Goal: Information Seeking & Learning: Check status

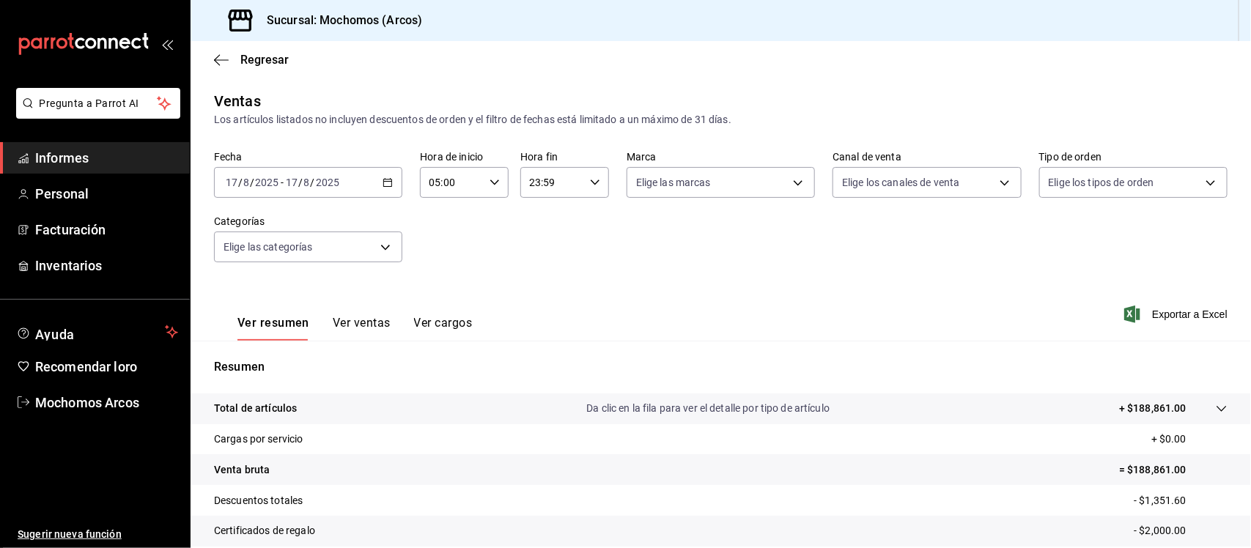
scroll to position [154, 0]
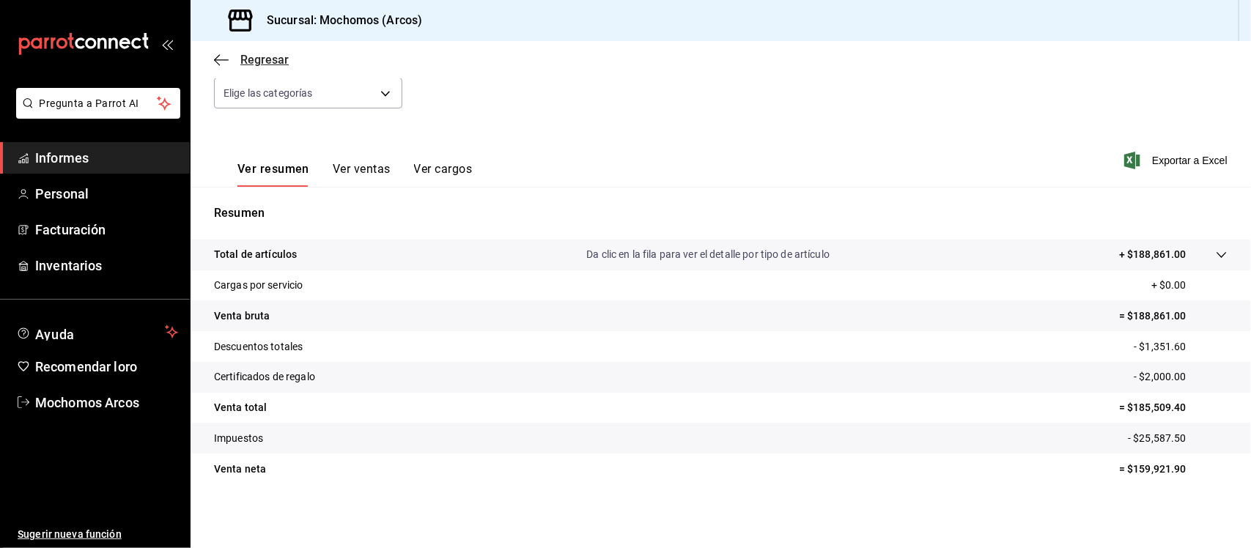
click at [225, 56] on icon "button" at bounding box center [221, 60] width 15 height 13
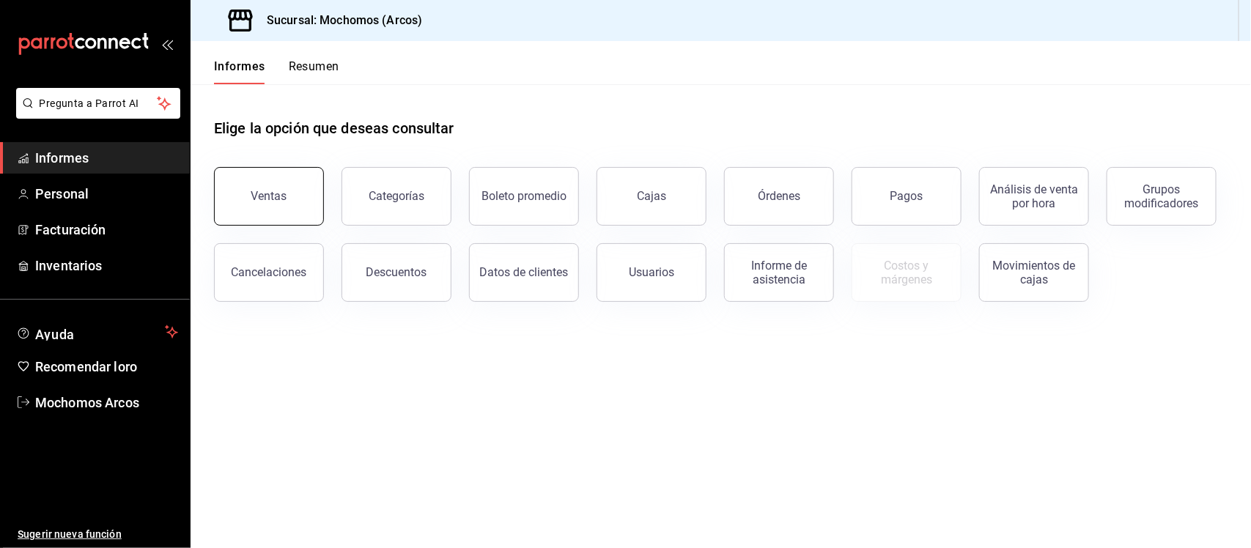
click at [290, 196] on button "Ventas" at bounding box center [269, 196] width 110 height 59
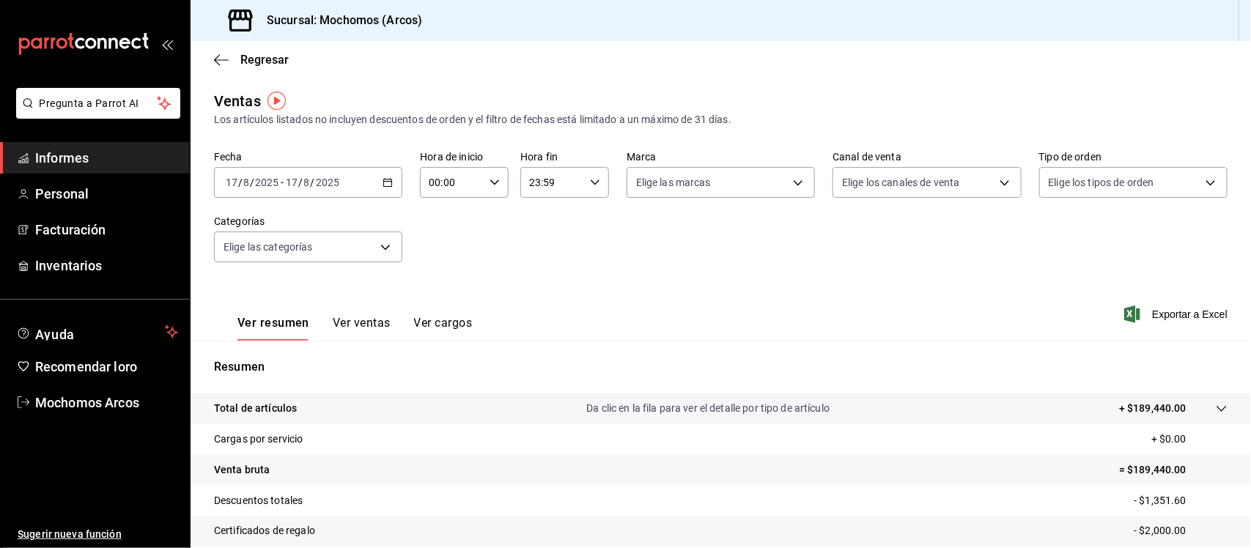
click at [383, 180] on icon "button" at bounding box center [388, 182] width 10 height 10
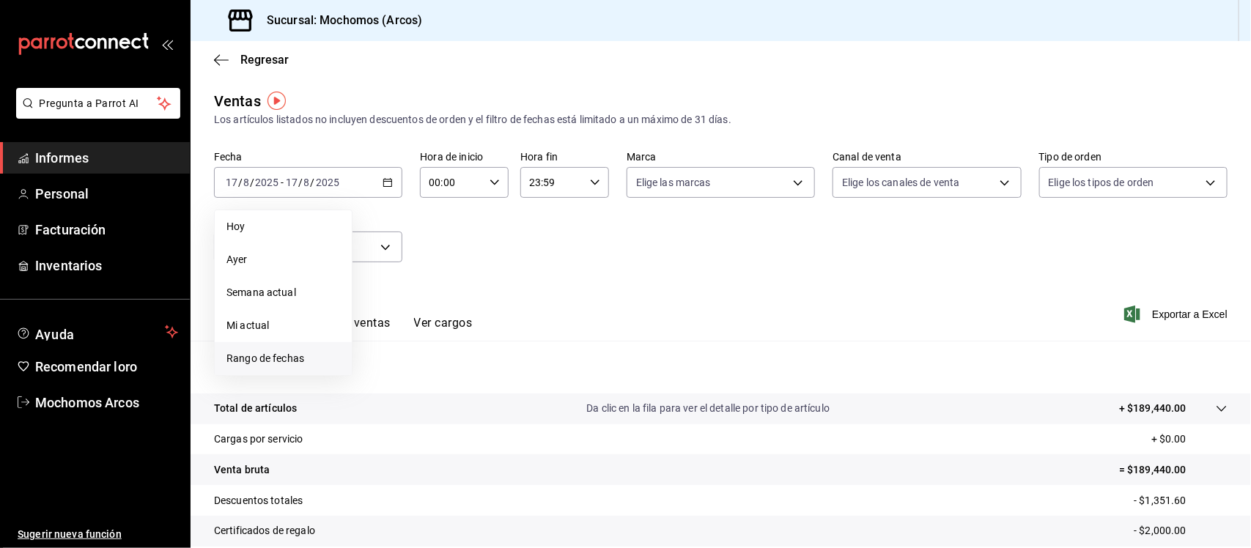
click at [250, 363] on font "Rango de fechas" at bounding box center [266, 359] width 78 height 12
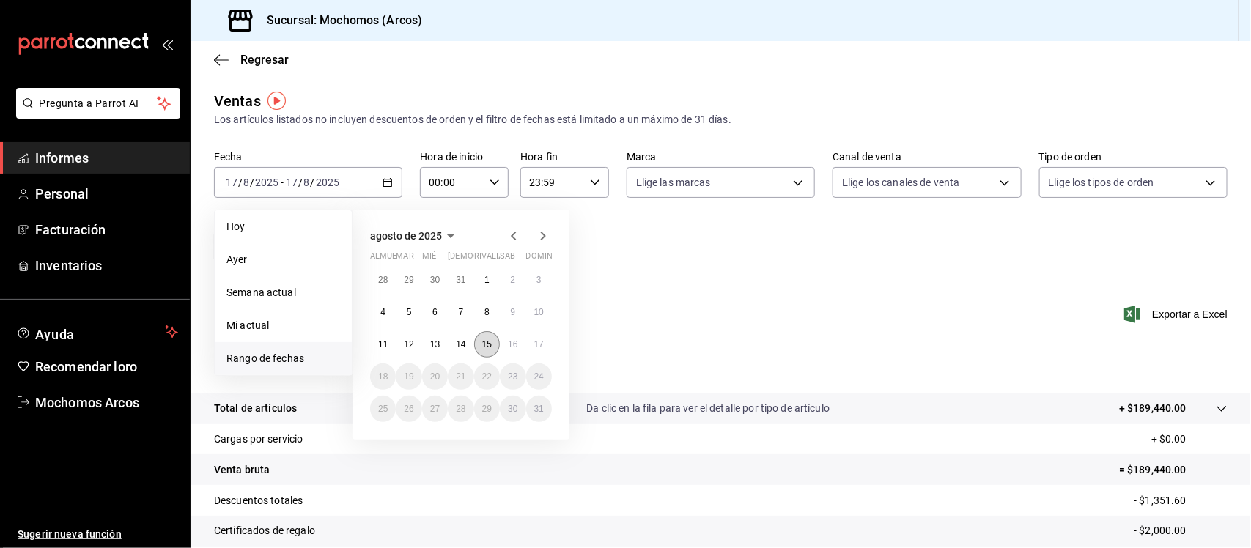
click at [482, 339] on font "15" at bounding box center [487, 344] width 10 height 10
click at [511, 342] on font "16" at bounding box center [513, 344] width 10 height 10
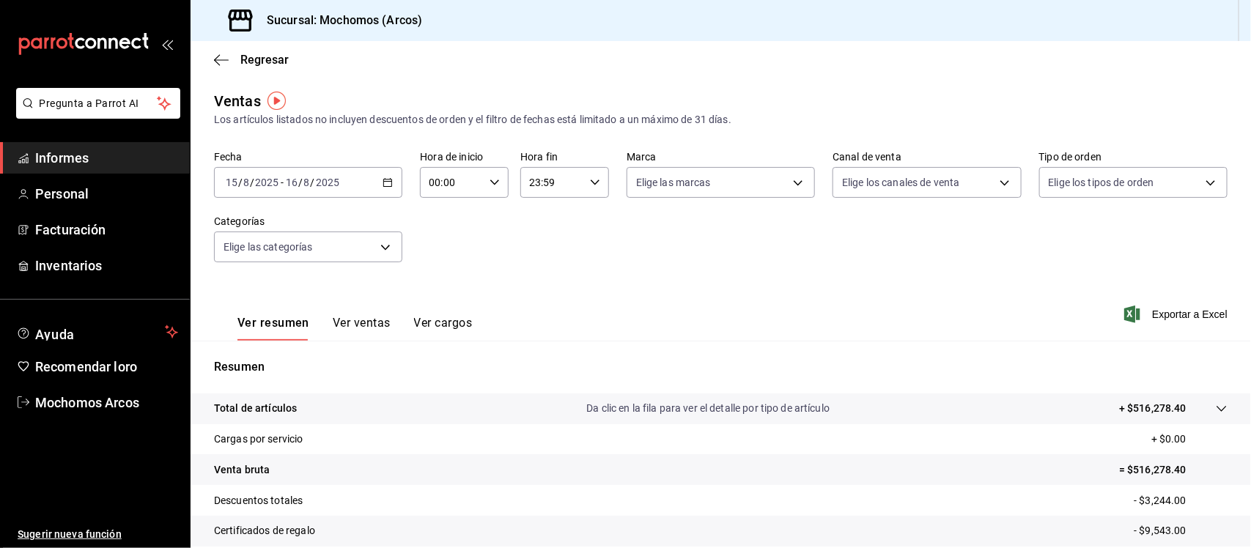
click at [493, 178] on icon "button" at bounding box center [495, 182] width 10 height 10
click at [442, 290] on font "05" at bounding box center [440, 296] width 12 height 12
type input "05:00"
click at [1119, 313] on div at bounding box center [625, 274] width 1251 height 548
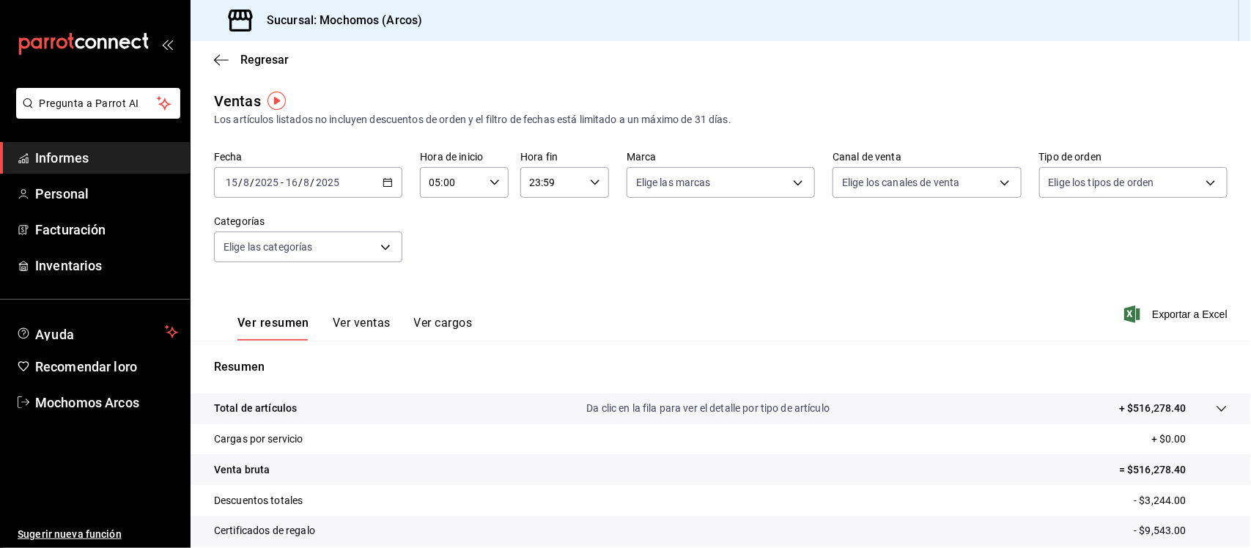
click at [383, 180] on \(Stroke\) "button" at bounding box center [387, 183] width 9 height 8
click at [1122, 304] on div "Ver resumen Ver ventas Ver cargos Exportar a Excel" at bounding box center [721, 310] width 1061 height 61
click at [386, 178] on icon "button" at bounding box center [388, 182] width 10 height 10
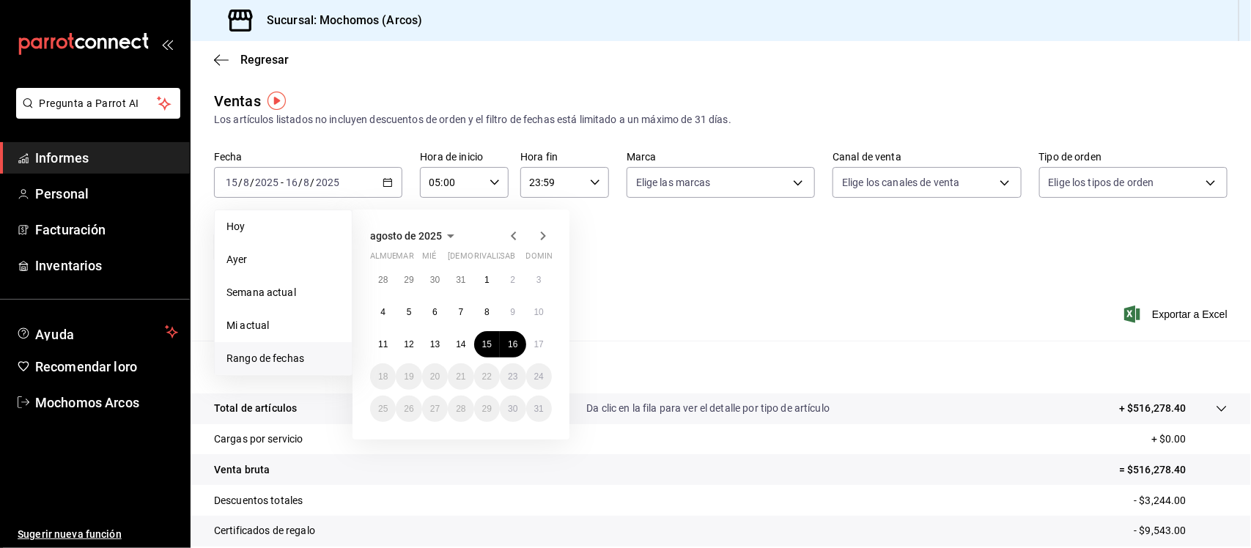
click at [294, 356] on font "Rango de fechas" at bounding box center [266, 359] width 78 height 12
click at [705, 312] on div "Ver resumen Ver ventas Ver cargos Exportar a Excel" at bounding box center [721, 310] width 1061 height 61
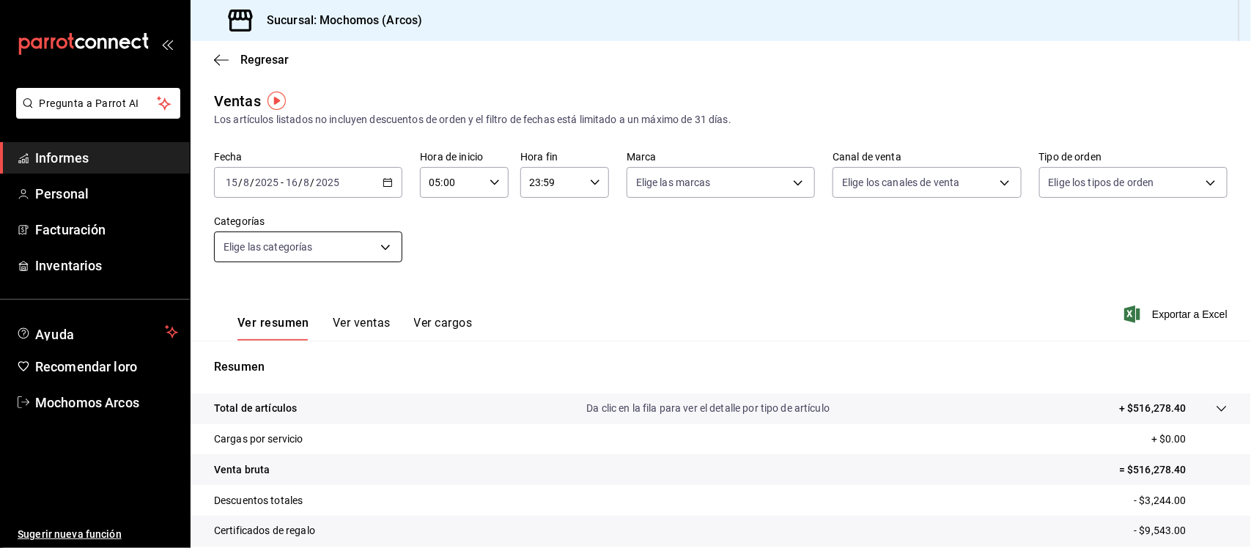
click at [386, 247] on body "Pregunta a Parrot AI Informes Personal Facturación Inventarios Ayuda Recomendar…" at bounding box center [625, 274] width 1251 height 548
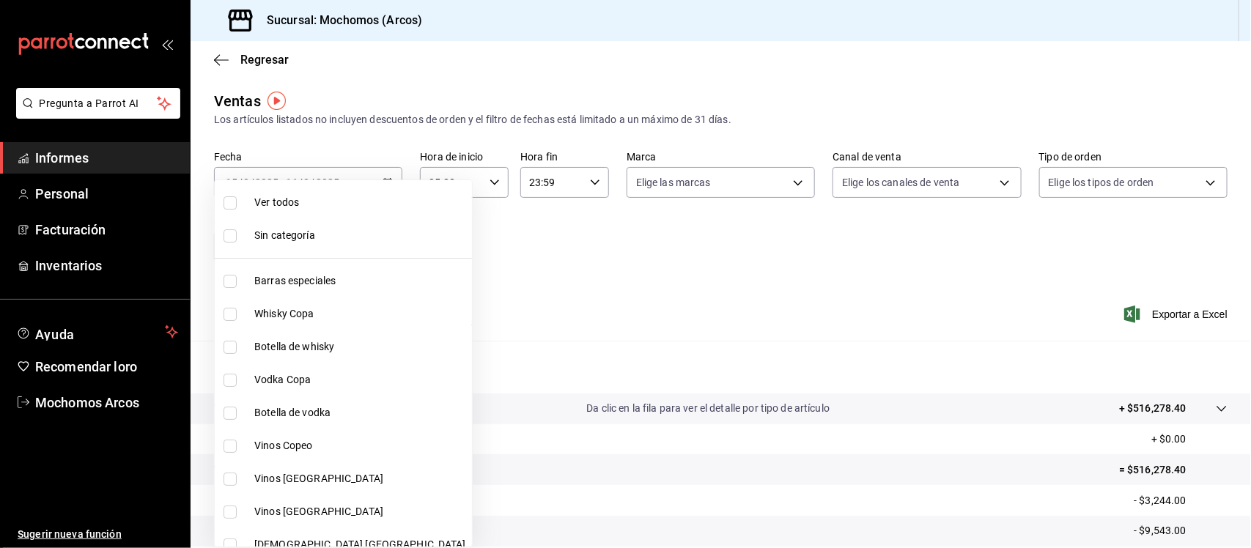
click at [529, 248] on div at bounding box center [625, 274] width 1251 height 548
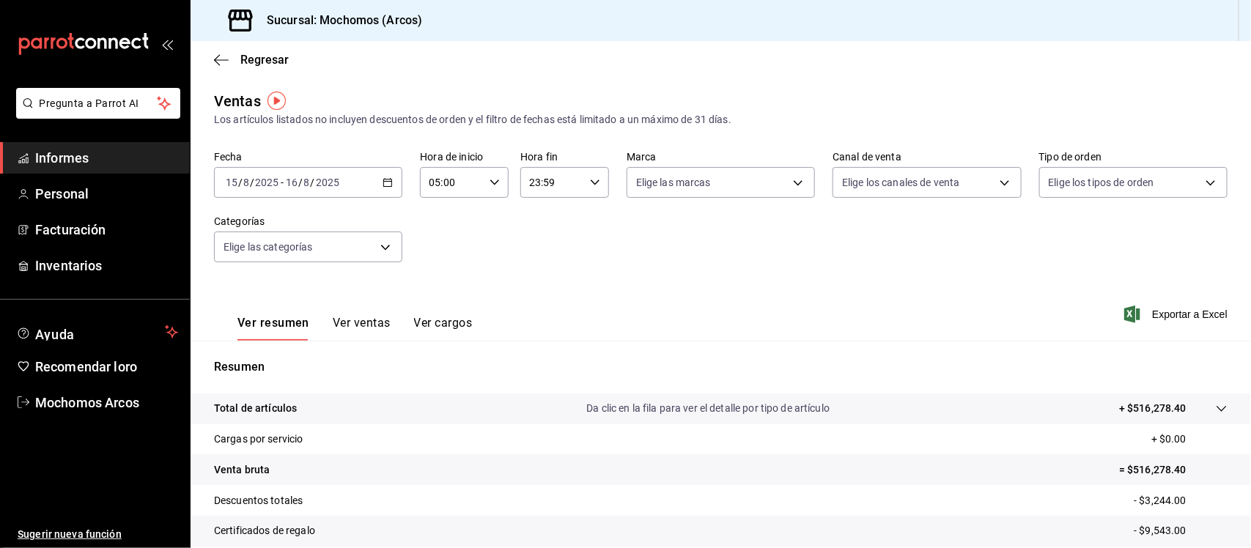
click at [386, 177] on icon "button" at bounding box center [388, 182] width 10 height 10
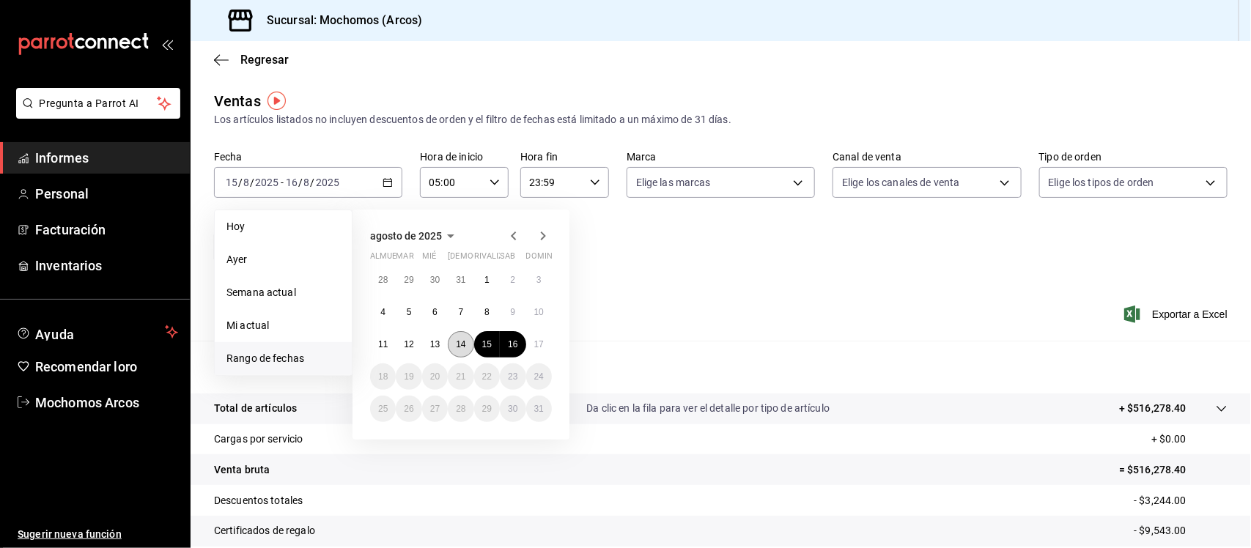
click at [458, 345] on font "14" at bounding box center [461, 344] width 10 height 10
click at [488, 339] on font "15" at bounding box center [487, 344] width 10 height 10
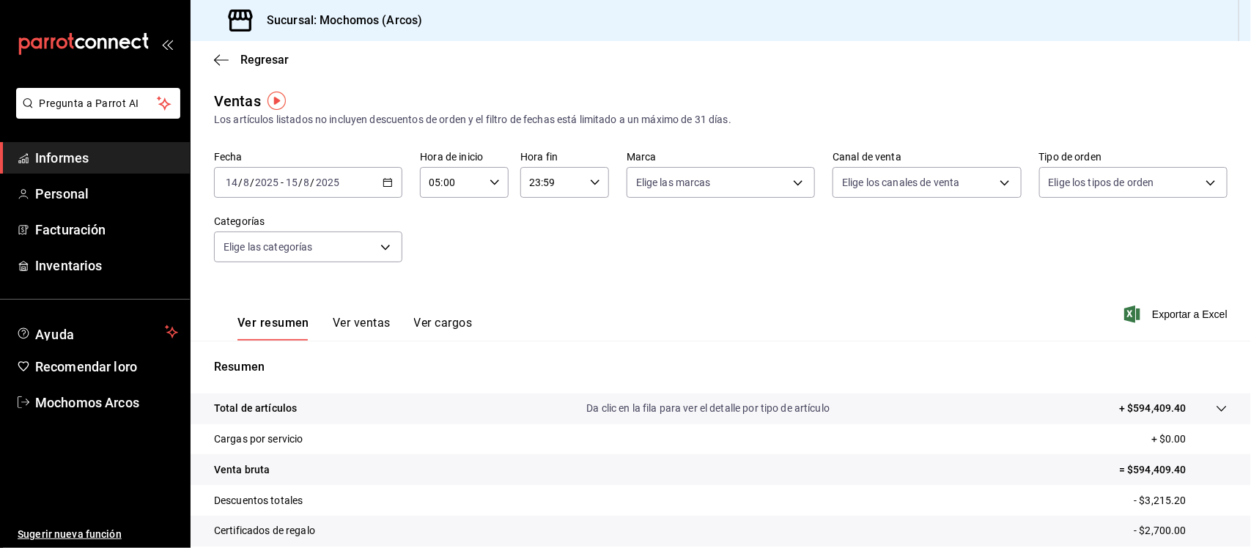
click at [385, 180] on icon "button" at bounding box center [388, 182] width 10 height 10
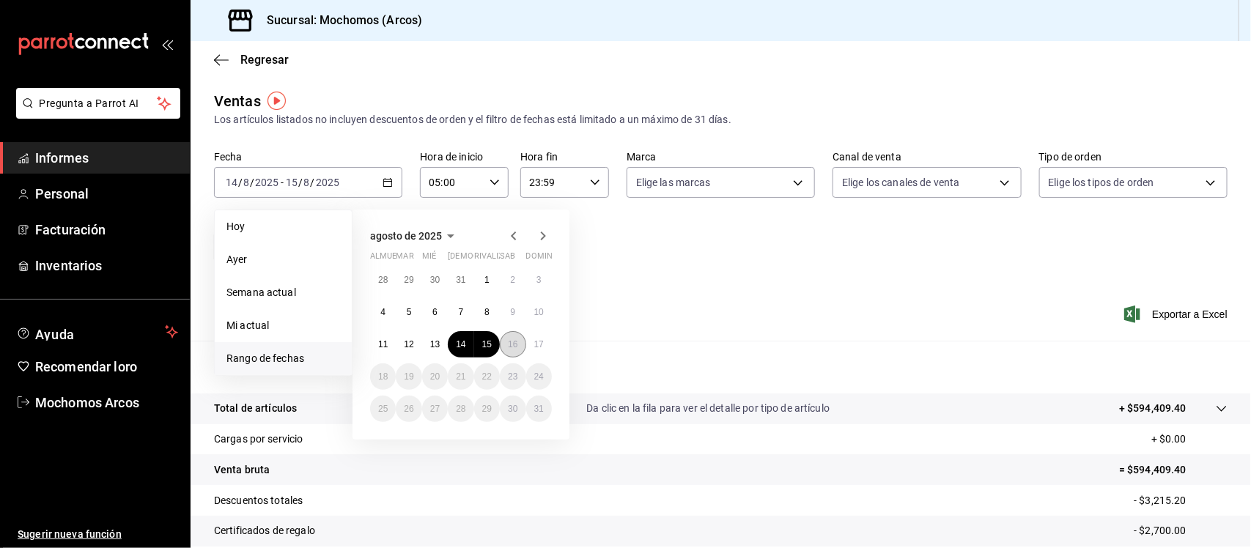
click at [517, 345] on font "16" at bounding box center [513, 344] width 10 height 10
click at [485, 339] on font "15" at bounding box center [487, 344] width 10 height 10
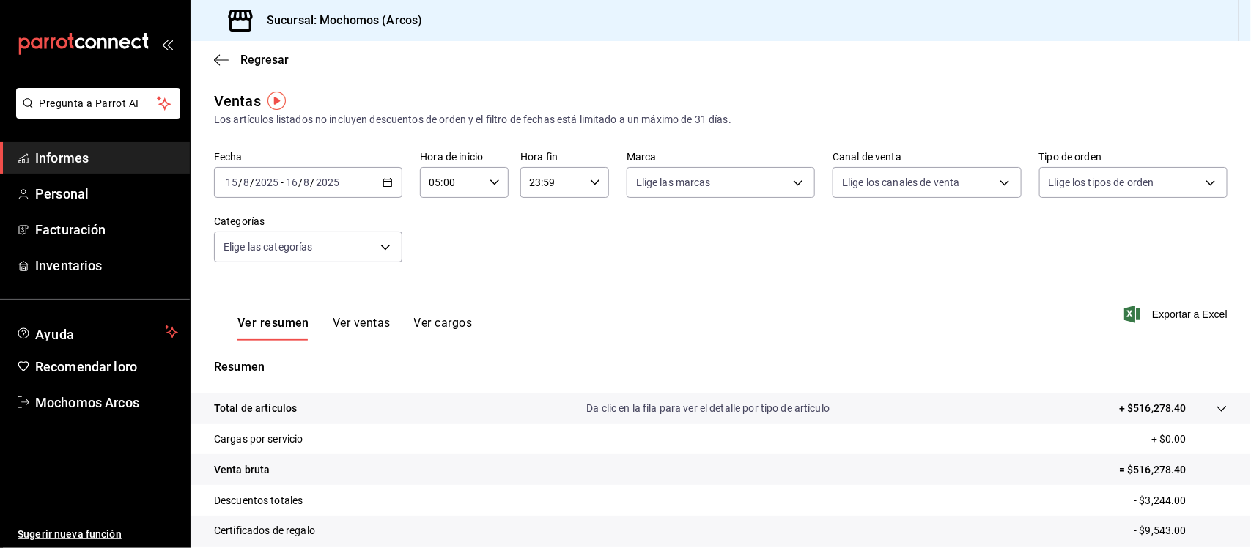
click at [383, 182] on icon "button" at bounding box center [388, 182] width 10 height 10
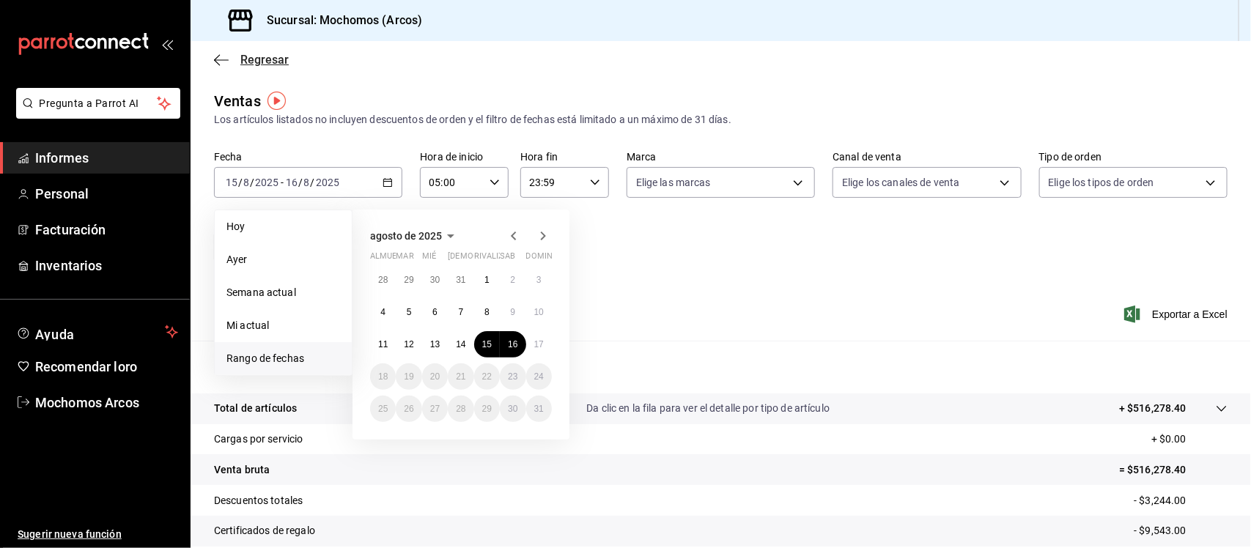
click at [224, 55] on icon "button" at bounding box center [221, 60] width 15 height 13
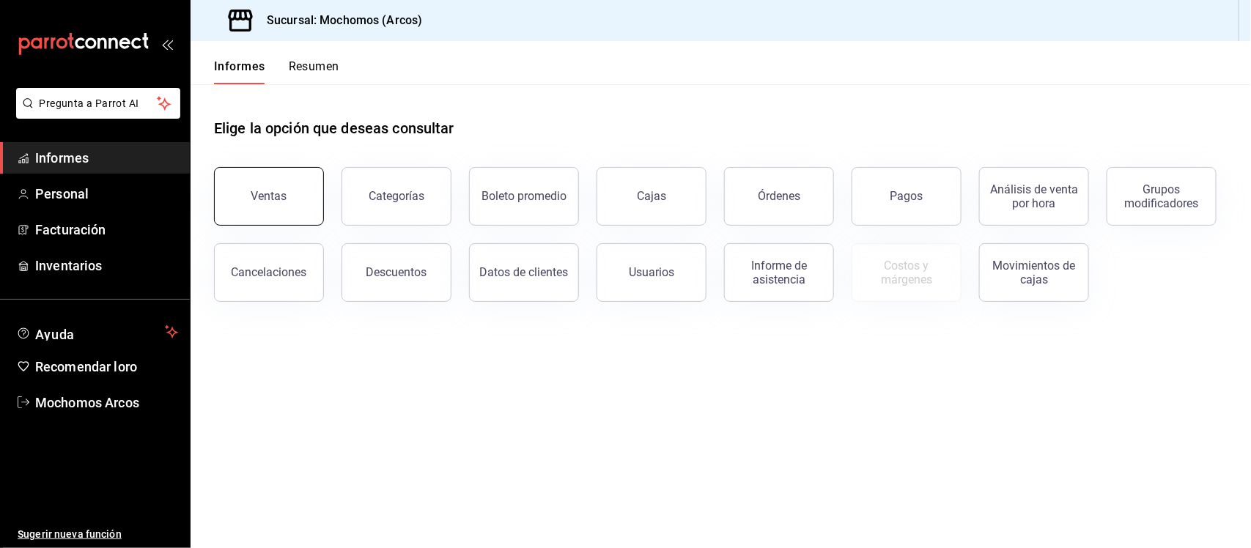
click at [295, 204] on button "Ventas" at bounding box center [269, 196] width 110 height 59
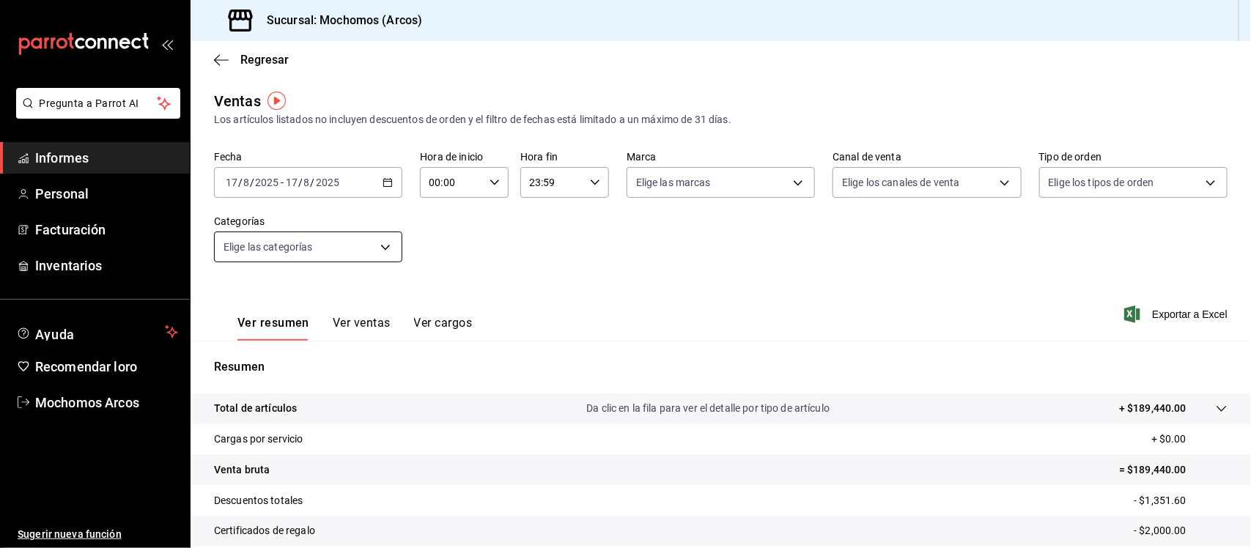
click at [385, 243] on body "Pregunta a Parrot AI Informes Personal Facturación Inventarios Ayuda Recomendar…" at bounding box center [625, 274] width 1251 height 548
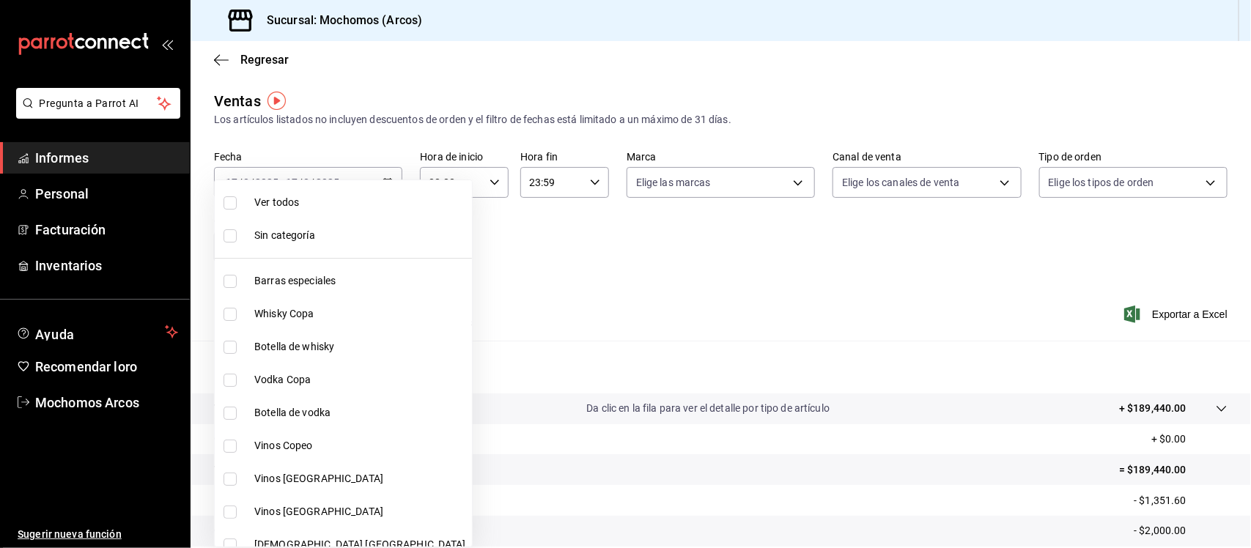
click at [453, 226] on div at bounding box center [625, 274] width 1251 height 548
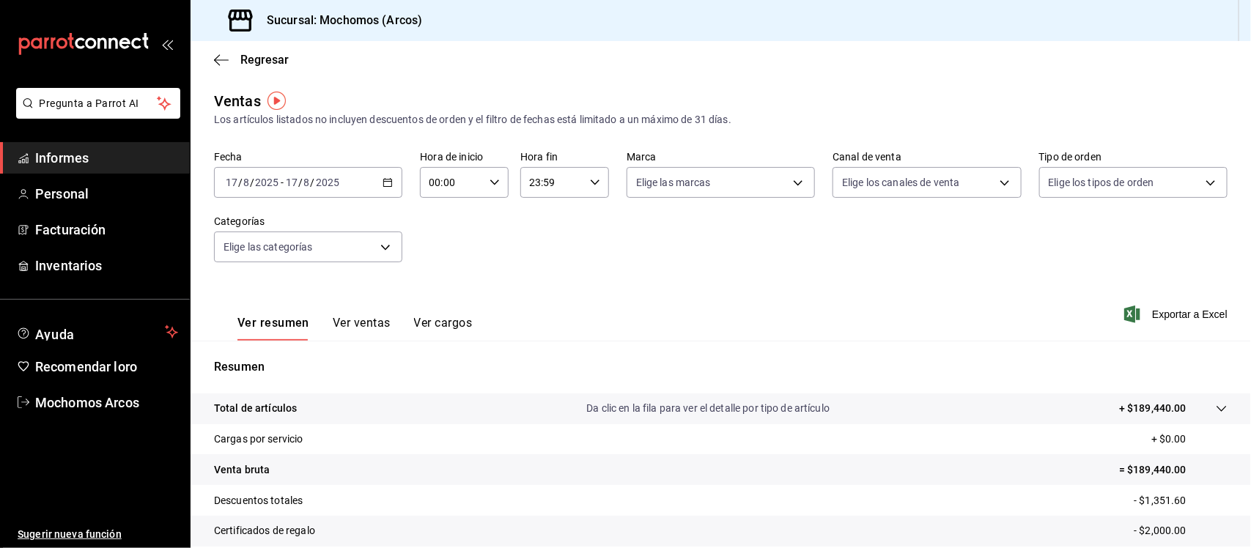
click at [383, 178] on icon "button" at bounding box center [388, 182] width 10 height 10
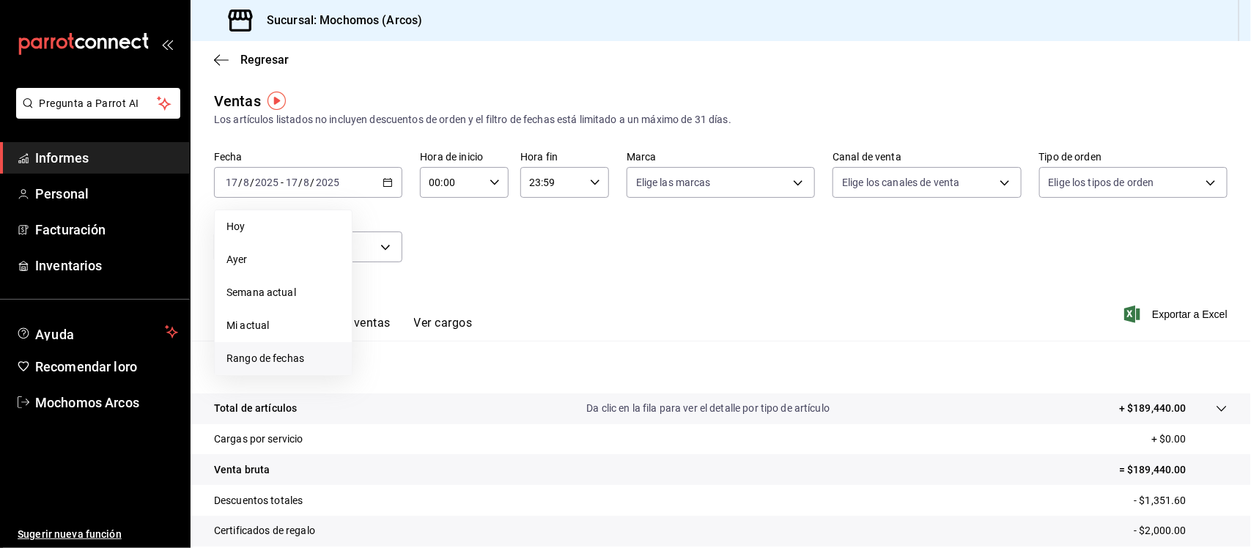
click at [257, 353] on font "Rango de fechas" at bounding box center [266, 359] width 78 height 12
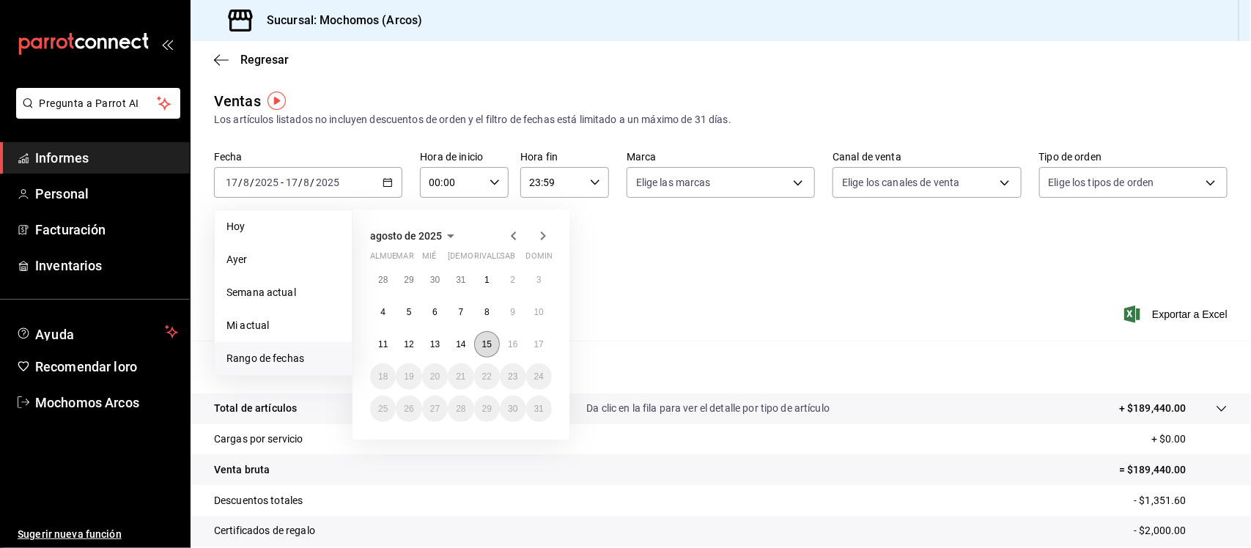
click at [488, 345] on font "15" at bounding box center [487, 344] width 10 height 10
click at [514, 346] on font "16" at bounding box center [513, 344] width 10 height 10
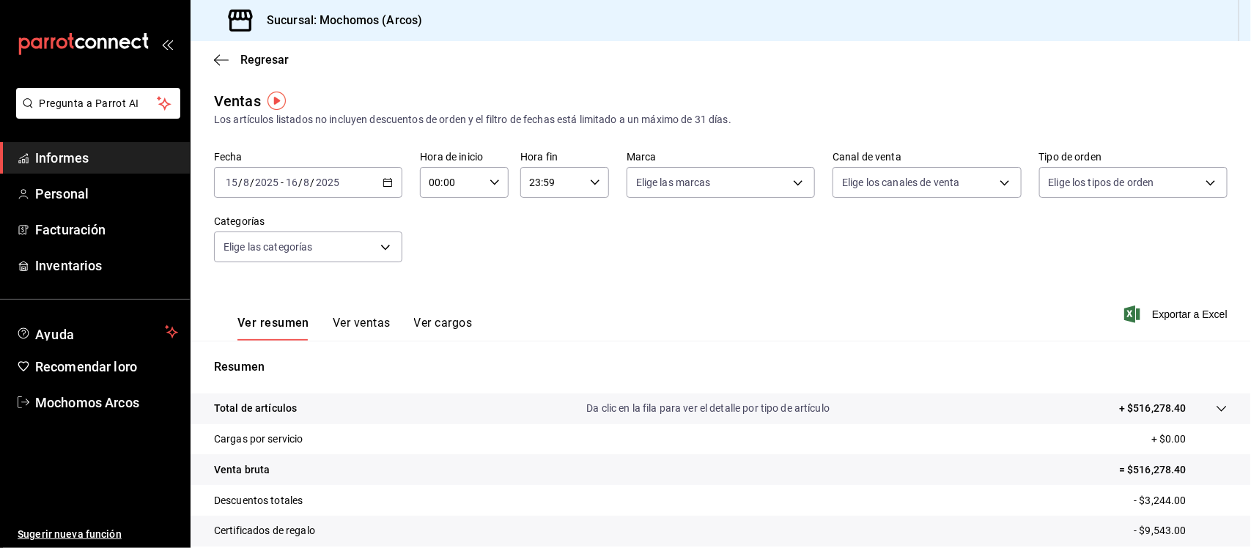
click at [493, 177] on icon "button" at bounding box center [495, 182] width 10 height 10
click at [440, 283] on font "05" at bounding box center [440, 289] width 12 height 12
type input "05:00"
click at [894, 315] on div at bounding box center [625, 274] width 1251 height 548
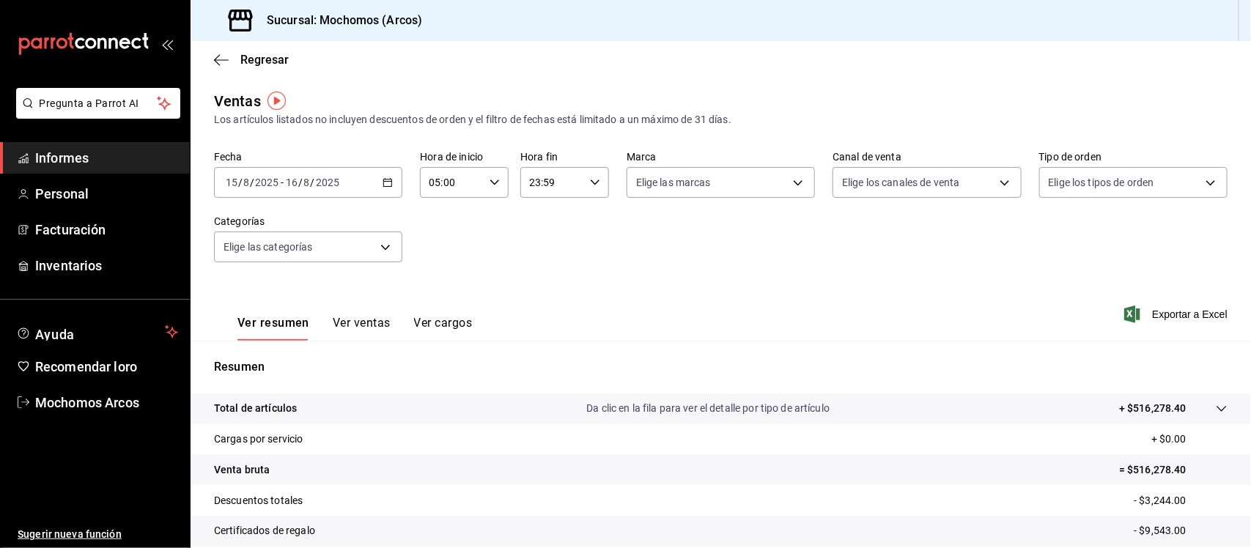
click at [590, 180] on icon "button" at bounding box center [595, 182] width 10 height 10
click at [537, 227] on button "03" at bounding box center [539, 237] width 38 height 29
type input "03:59"
click at [874, 291] on div at bounding box center [625, 274] width 1251 height 548
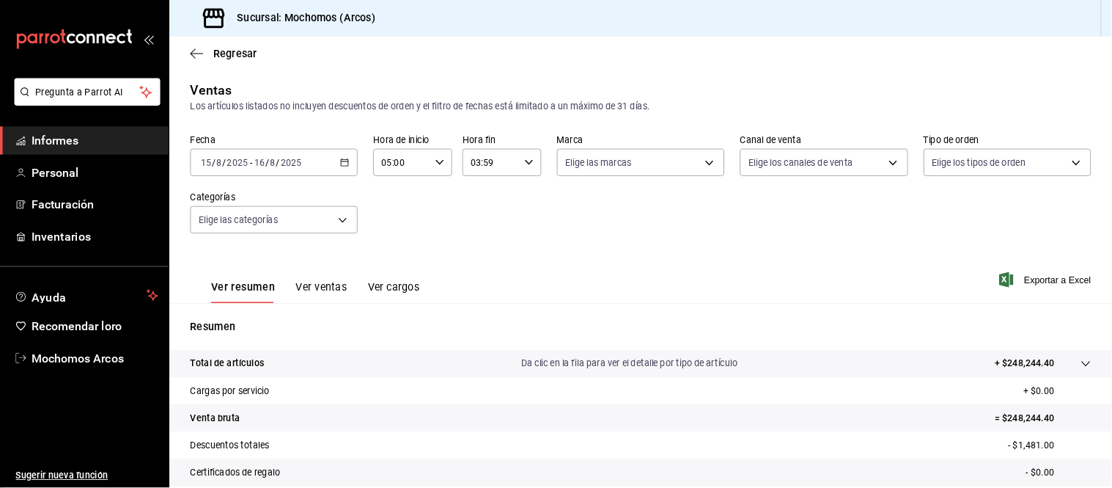
scroll to position [154, 0]
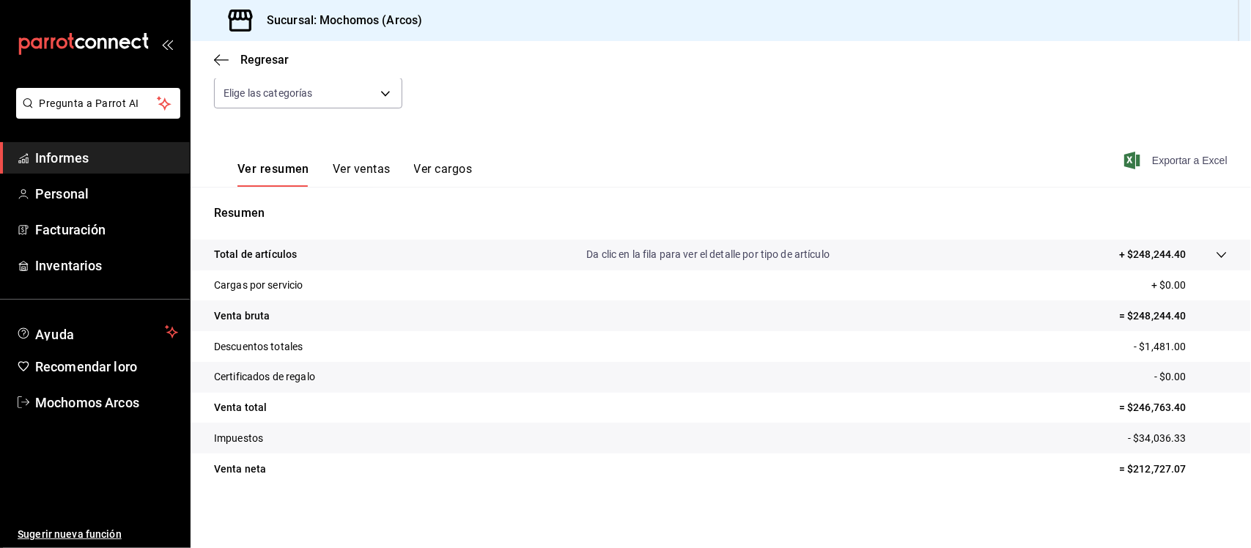
click at [1125, 160] on icon "button" at bounding box center [1133, 161] width 16 height 18
click at [215, 56] on icon "button" at bounding box center [221, 60] width 15 height 13
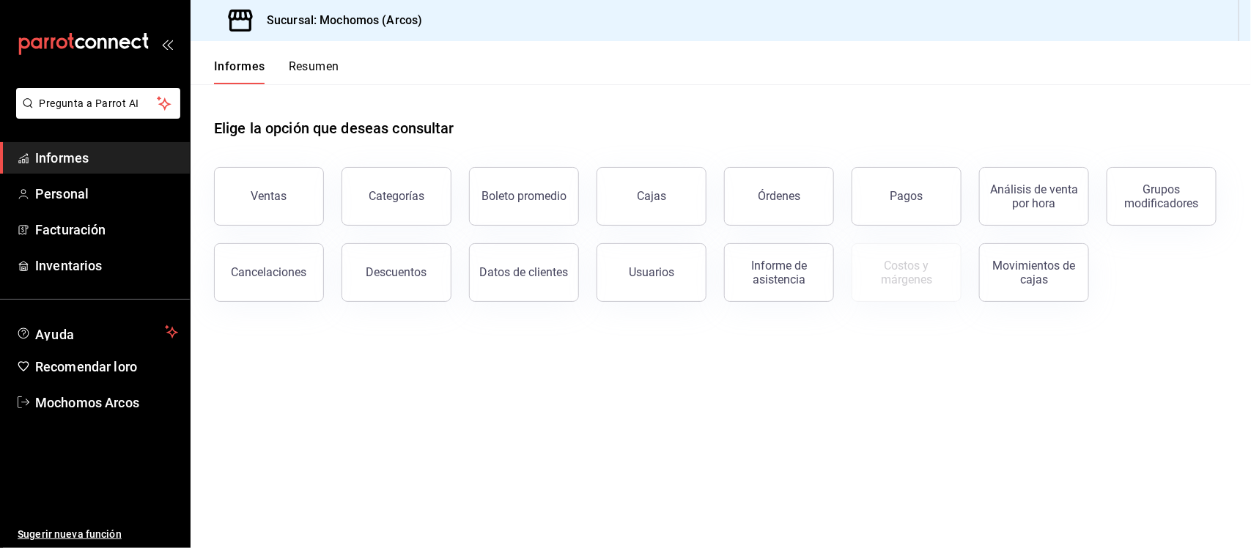
click at [479, 345] on main "Elige la opción que deseas consultar Ventas Categorías Boleto promedio Cajas Ór…" at bounding box center [721, 316] width 1061 height 464
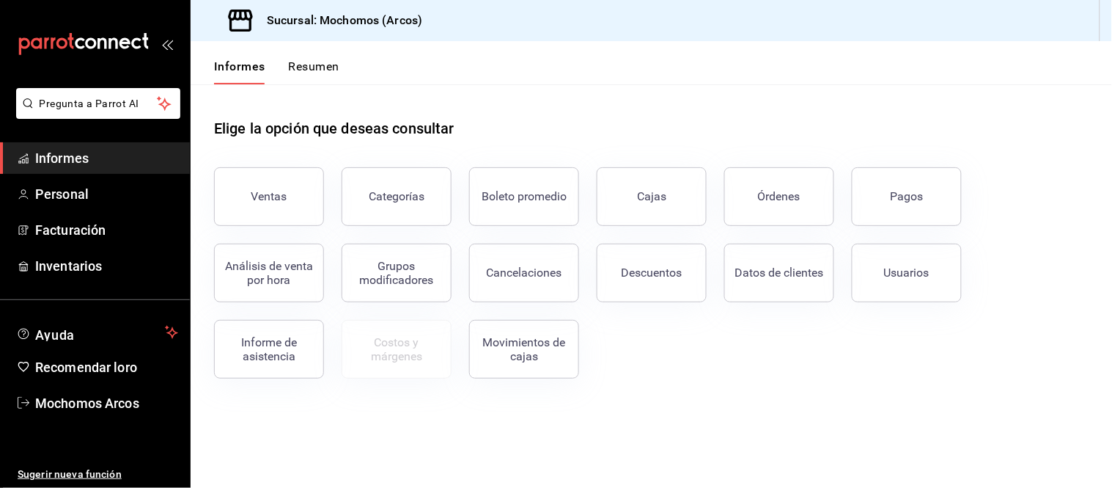
click at [235, 76] on button "Informes" at bounding box center [239, 72] width 51 height 26
click at [276, 208] on button "Ventas" at bounding box center [269, 196] width 110 height 59
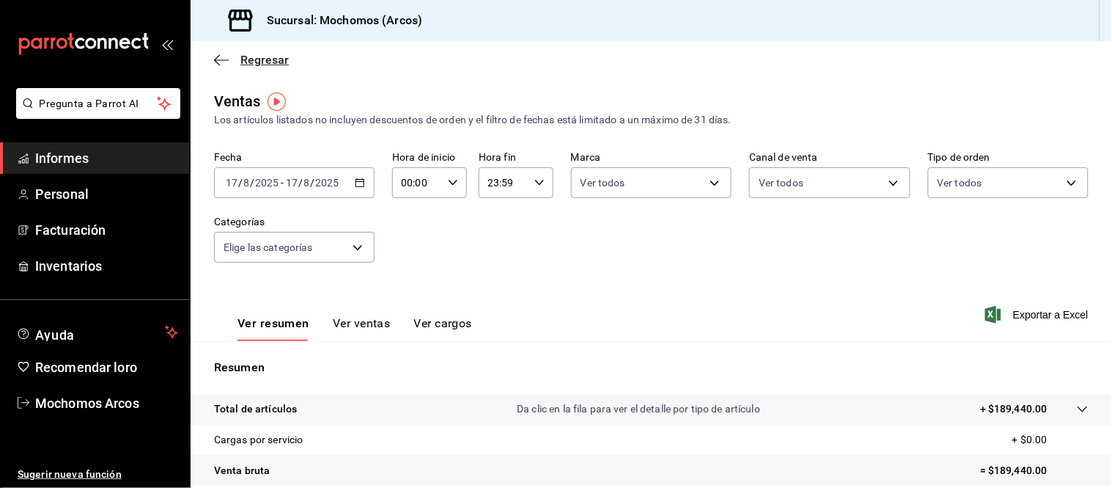
click at [221, 57] on icon "button" at bounding box center [221, 60] width 15 height 13
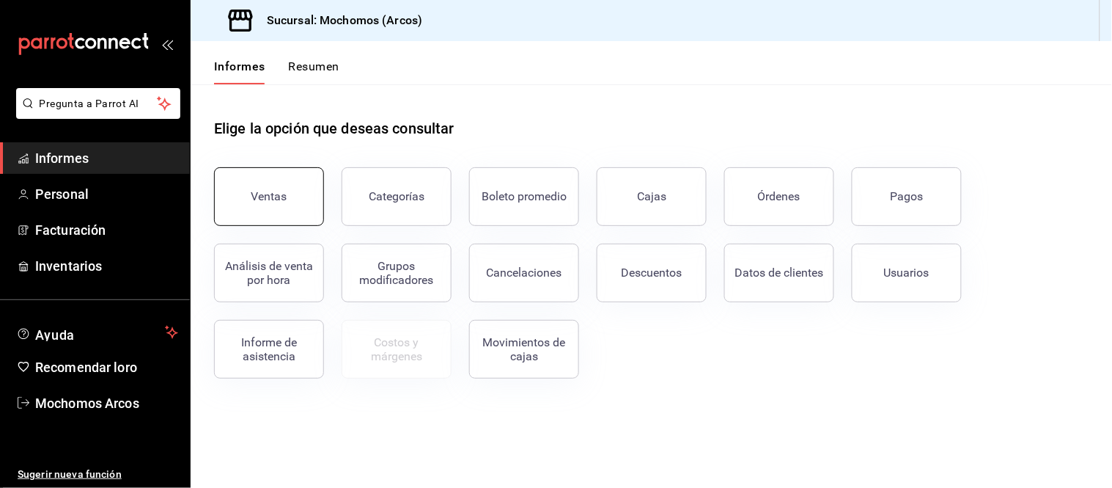
click at [289, 193] on button "Ventas" at bounding box center [269, 196] width 110 height 59
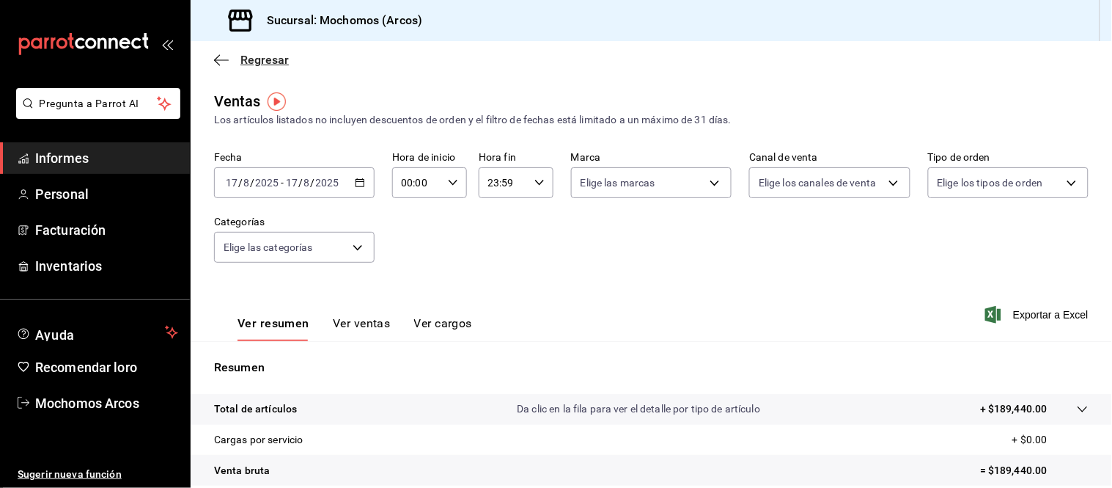
click at [221, 57] on icon "button" at bounding box center [221, 60] width 15 height 13
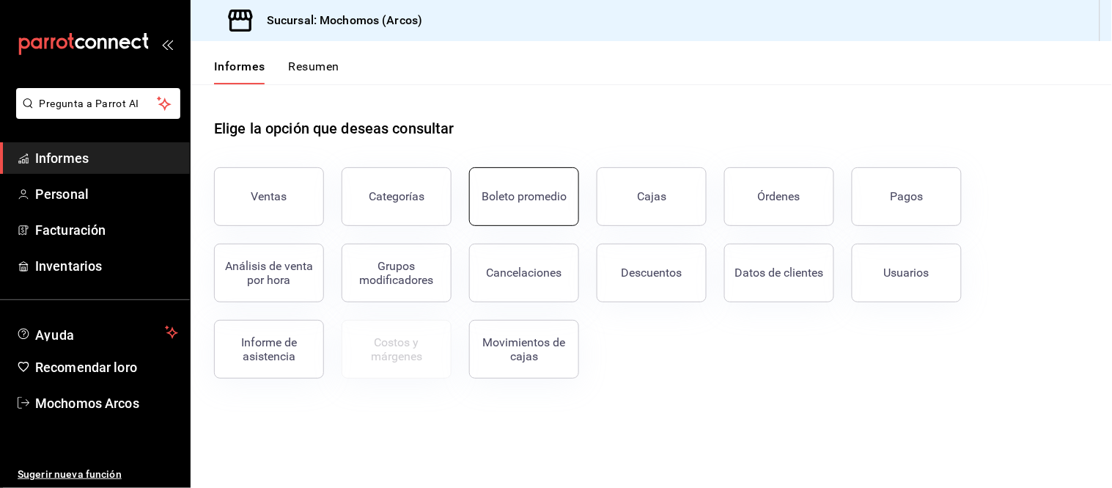
click at [501, 196] on font "Boleto promedio" at bounding box center [524, 196] width 85 height 14
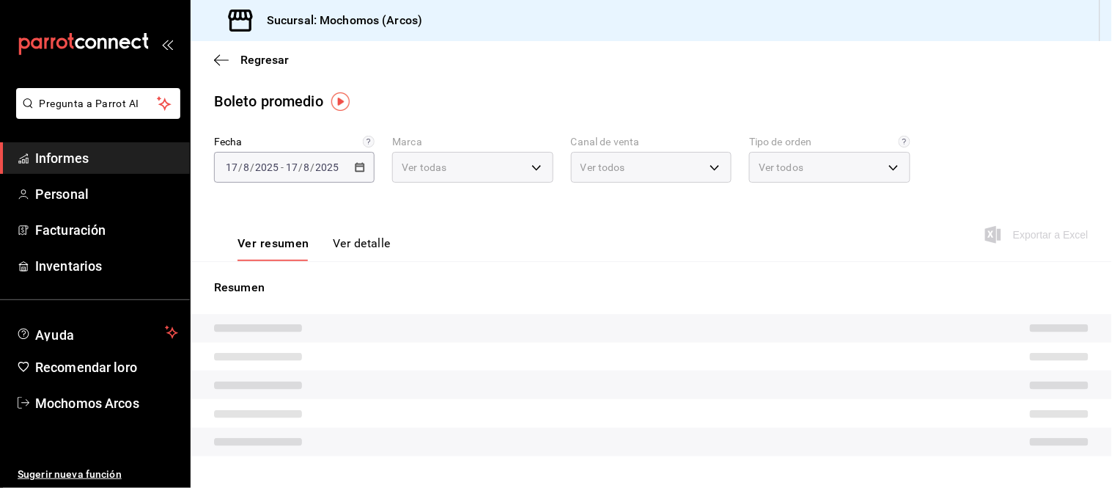
type input "dd36a3dd-8c35-4563-bc3a-0ae6137ce787"
type input "PARROT,UBER_EATS,RAPPI,DIDI_FOOD,ONLINE"
type input "c6b8ee8d-4955-4723-bae1-372b147e207b,27be71f3-ce18-4cfa-bd3b-e966efc6a73f,EXTER…"
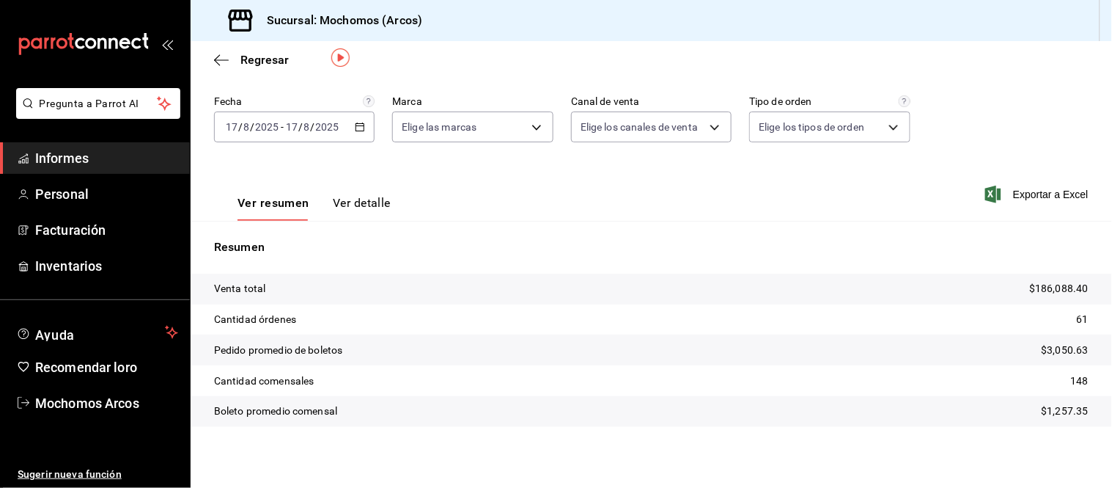
scroll to position [44, 0]
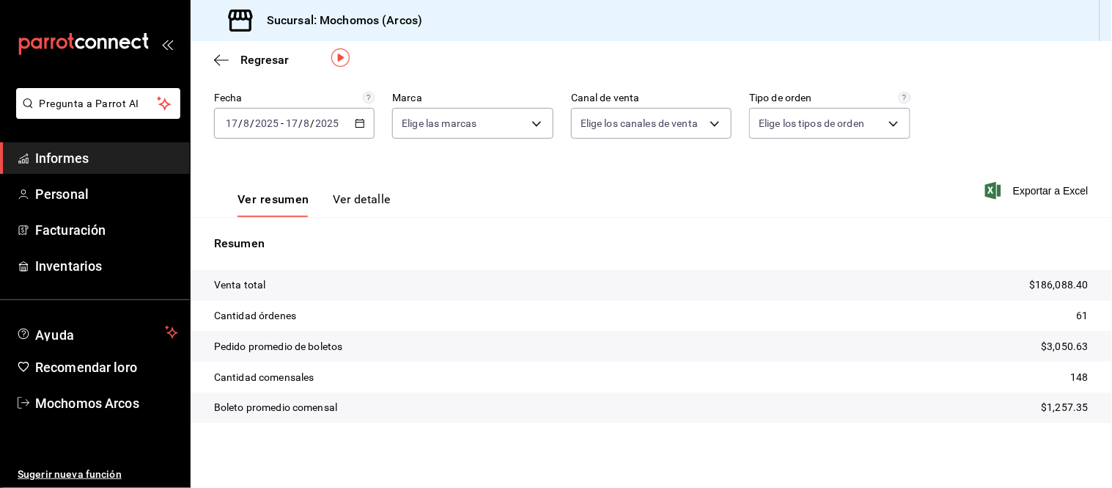
click at [355, 123] on icon "button" at bounding box center [360, 123] width 10 height 10
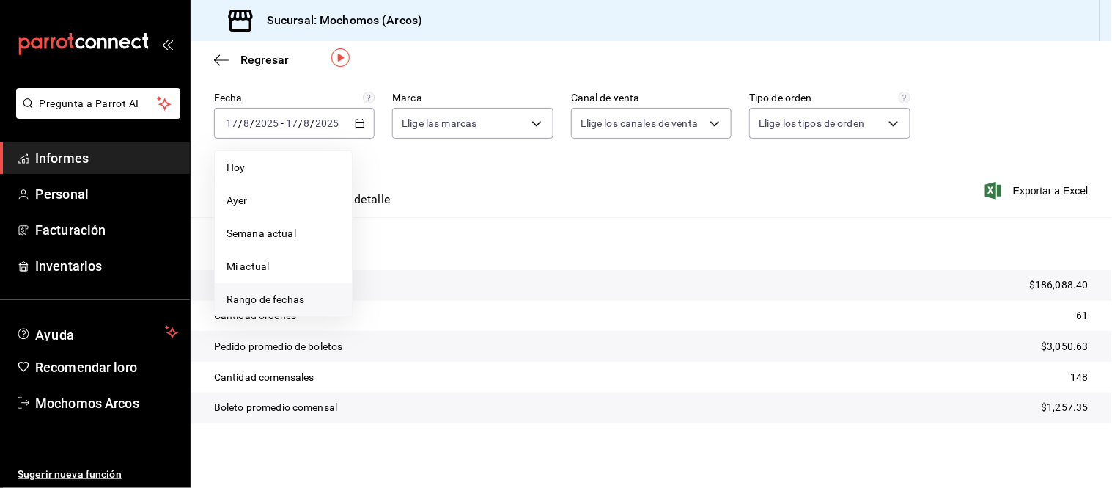
click at [288, 295] on font "Rango de fechas" at bounding box center [266, 299] width 78 height 12
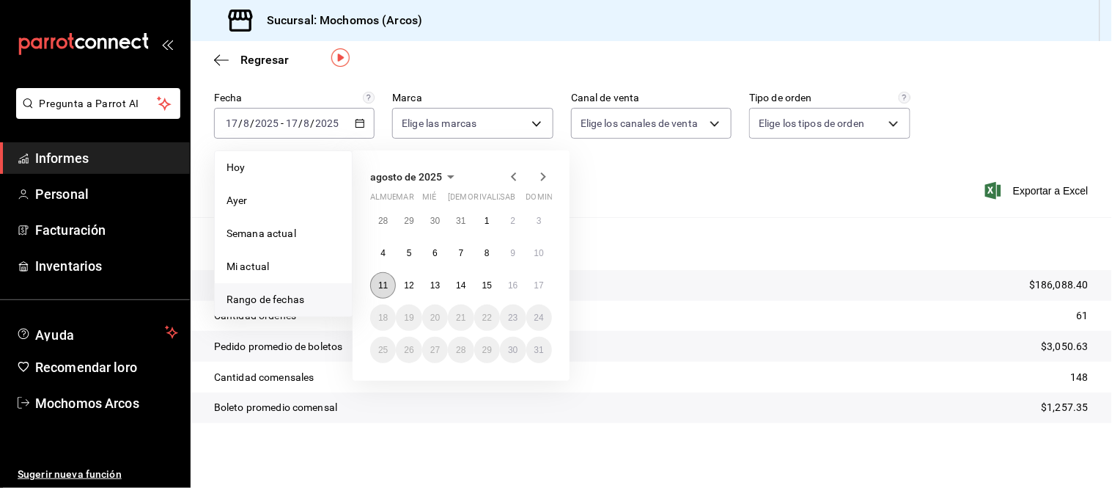
click at [382, 284] on font "11" at bounding box center [383, 285] width 10 height 10
click at [537, 284] on font "17" at bounding box center [539, 285] width 10 height 10
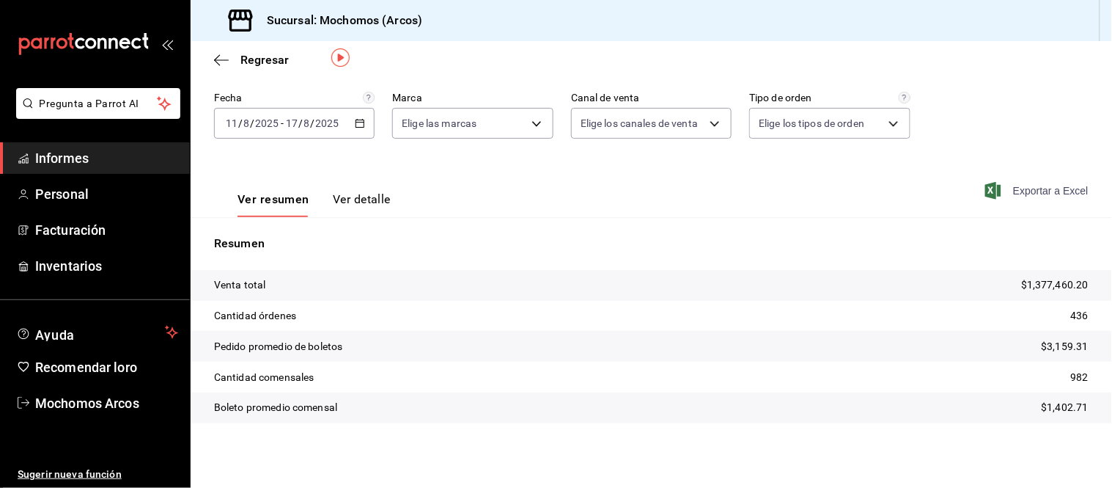
click at [985, 191] on icon "button" at bounding box center [993, 191] width 16 height 18
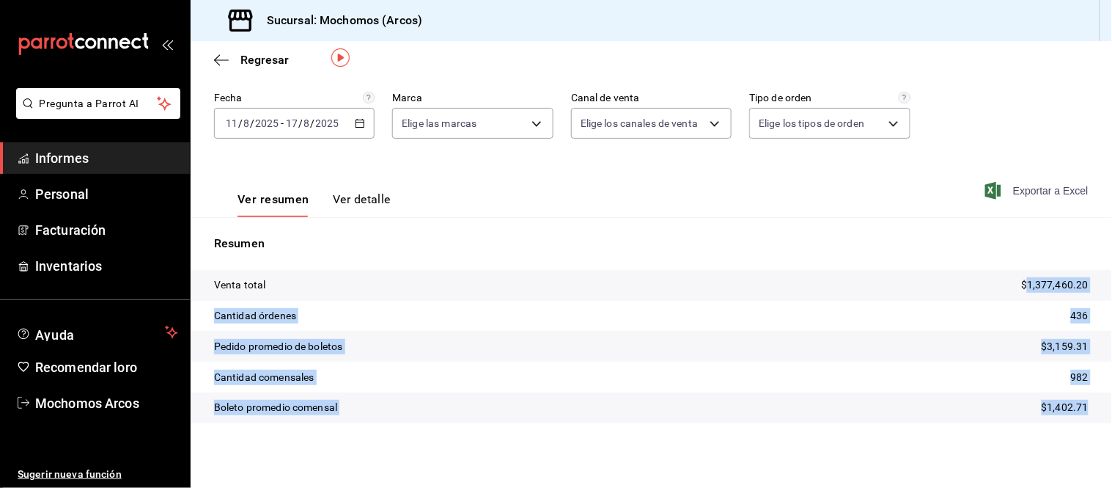
drag, startPoint x: 1016, startPoint y: 282, endPoint x: 1080, endPoint y: 411, distance: 143.9
click at [1080, 411] on tbody "Venta total $1,377,460.20 Cantidad órdenes 436 Pedido promedio de boletos $3,15…" at bounding box center [652, 346] width 922 height 153
copy tbody "1,377,460.20 Cantidad órdenes 436 Pedido promedio de boletos $3,159.31 Cantidad…"
click at [221, 56] on icon "button" at bounding box center [221, 60] width 15 height 13
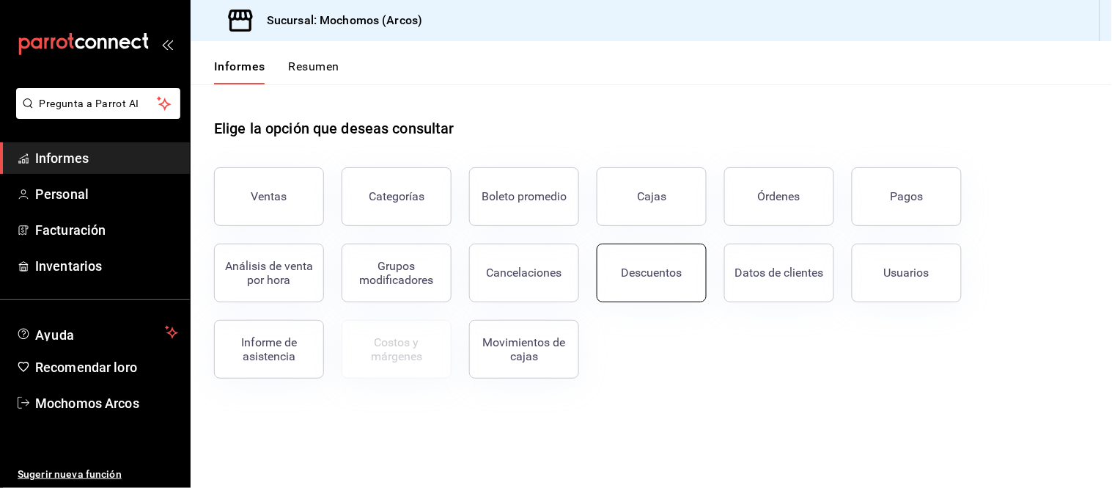
click at [666, 270] on font "Descuentos" at bounding box center [652, 272] width 61 height 14
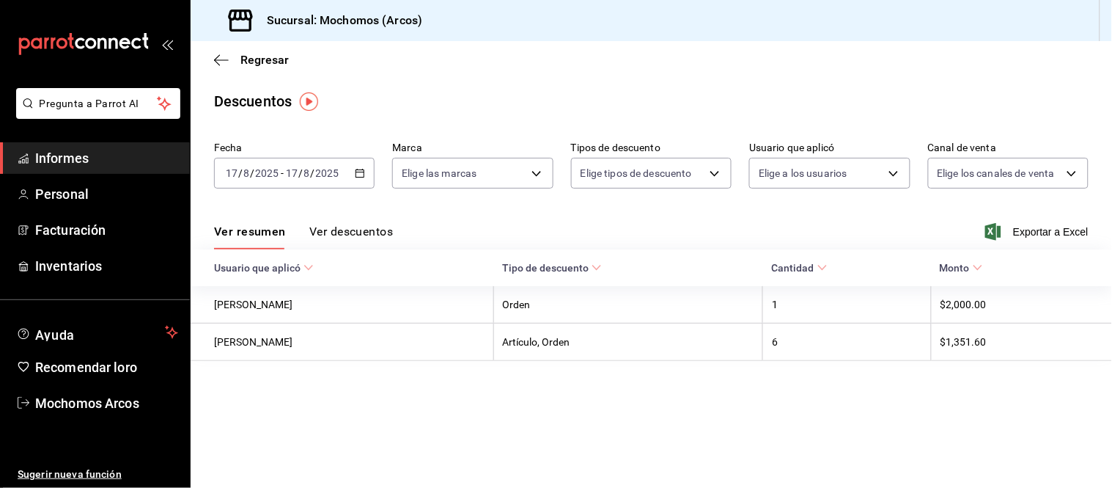
click at [361, 176] on icon "button" at bounding box center [360, 173] width 10 height 10
click at [359, 172] on icon "button" at bounding box center [360, 173] width 10 height 10
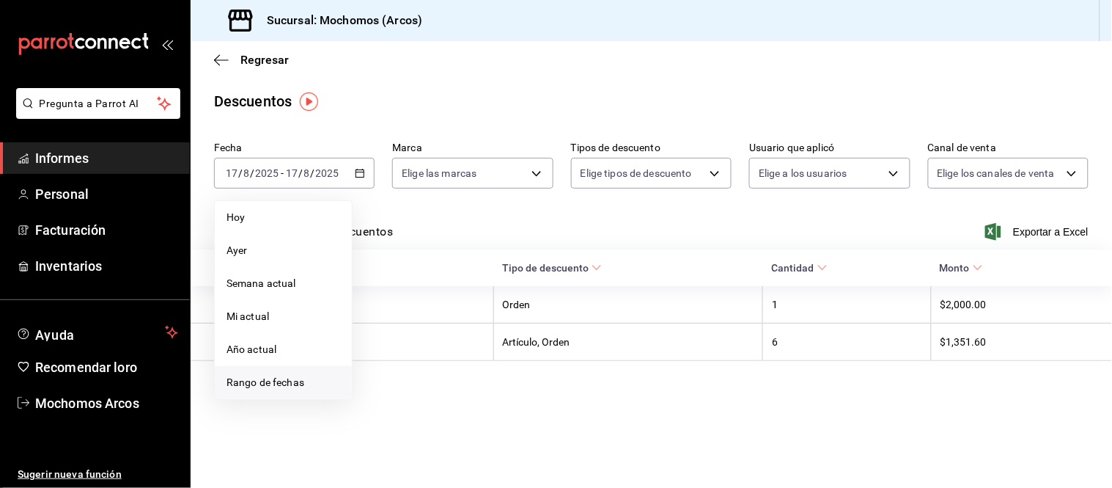
click at [268, 378] on font "Rango de fechas" at bounding box center [266, 382] width 78 height 12
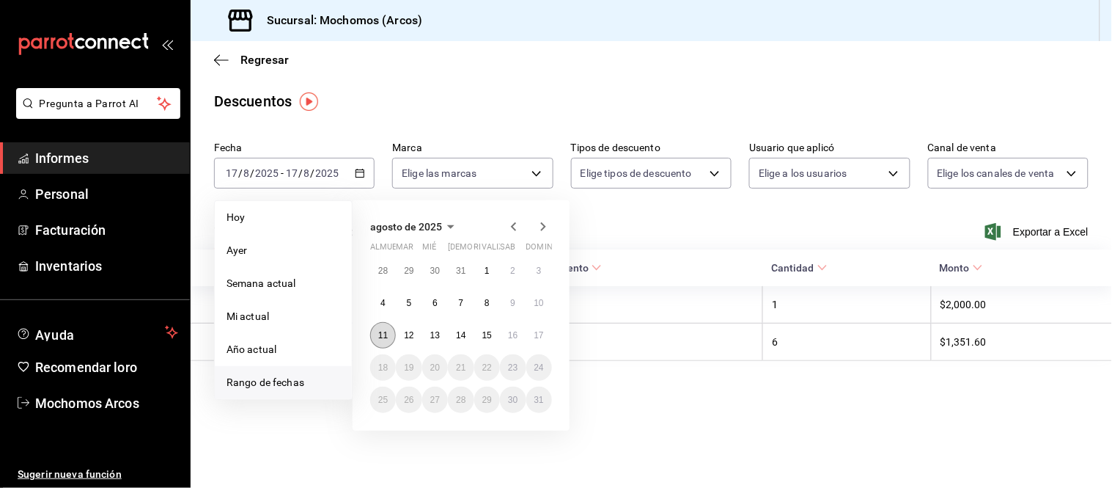
click at [378, 334] on font "11" at bounding box center [383, 335] width 10 height 10
click at [535, 336] on font "17" at bounding box center [539, 335] width 10 height 10
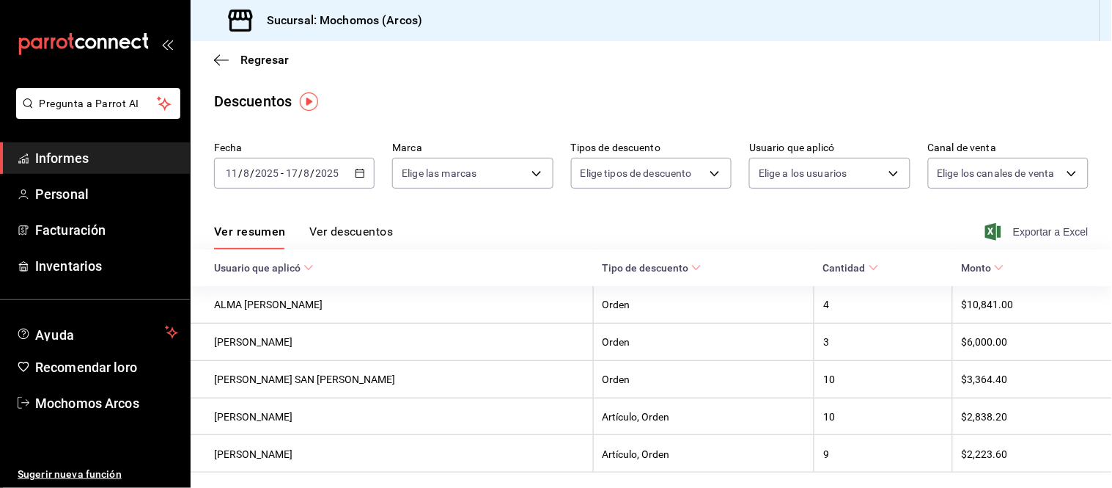
click at [985, 231] on icon "button" at bounding box center [993, 232] width 16 height 18
